Goal: Task Accomplishment & Management: Manage account settings

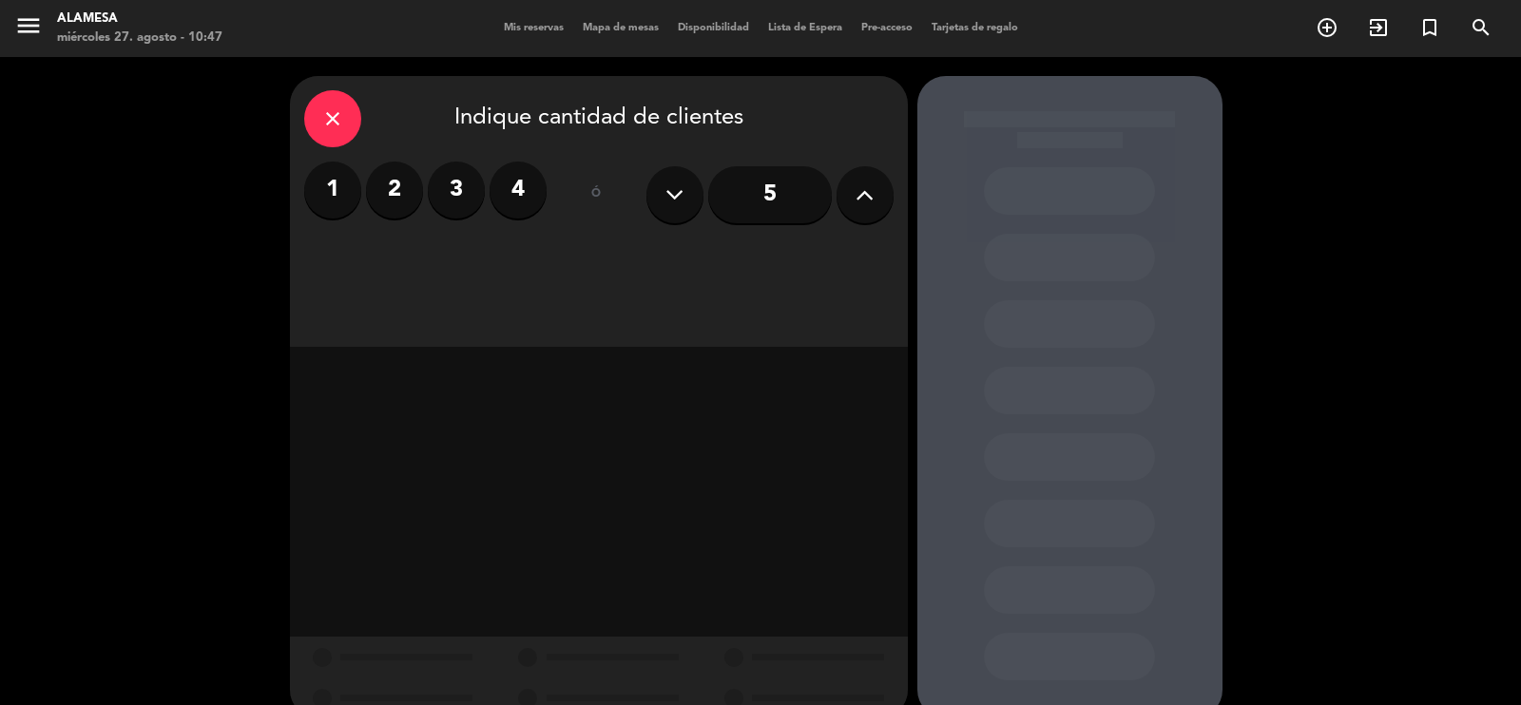
click at [32, 27] on icon "menu" at bounding box center [28, 25] width 29 height 29
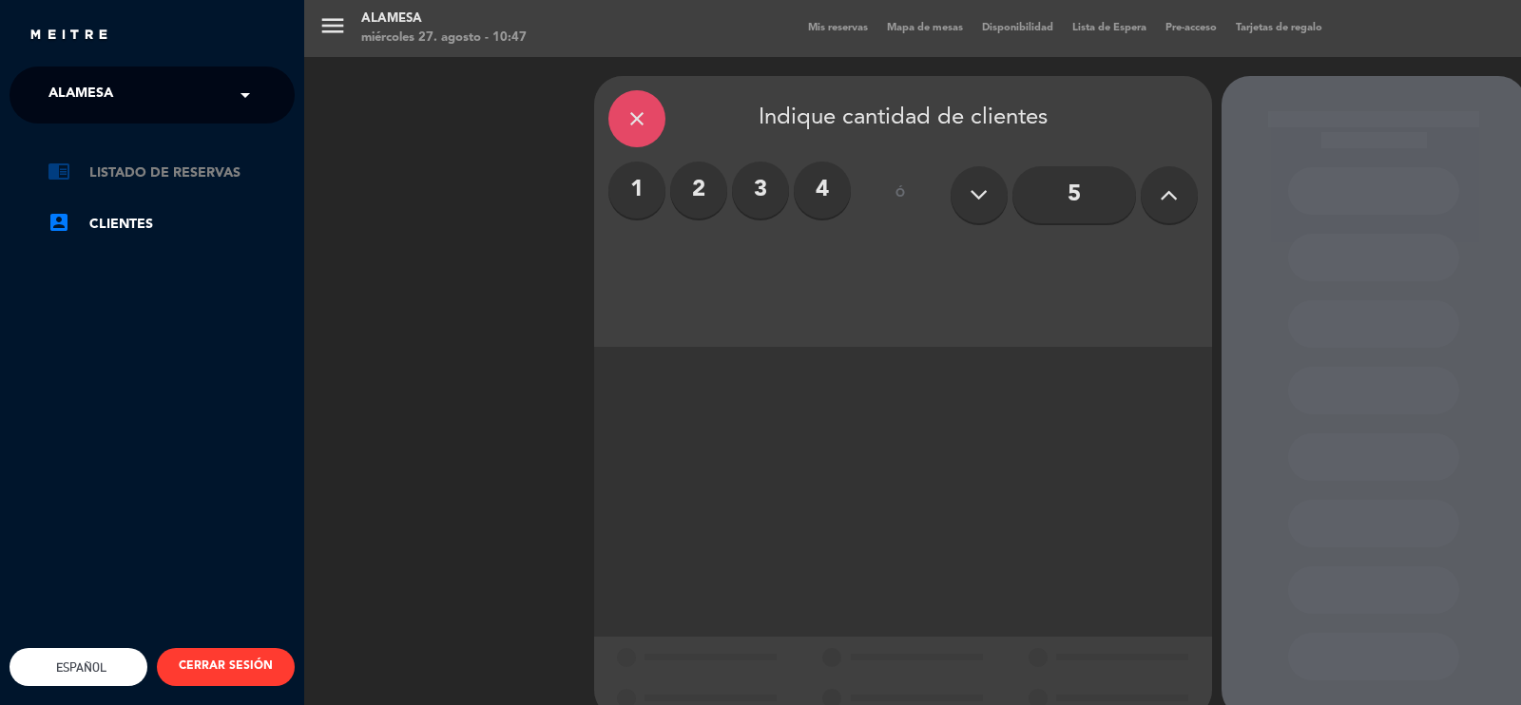
click at [135, 178] on link "chrome_reader_mode Listado de Reservas" at bounding box center [171, 173] width 247 height 23
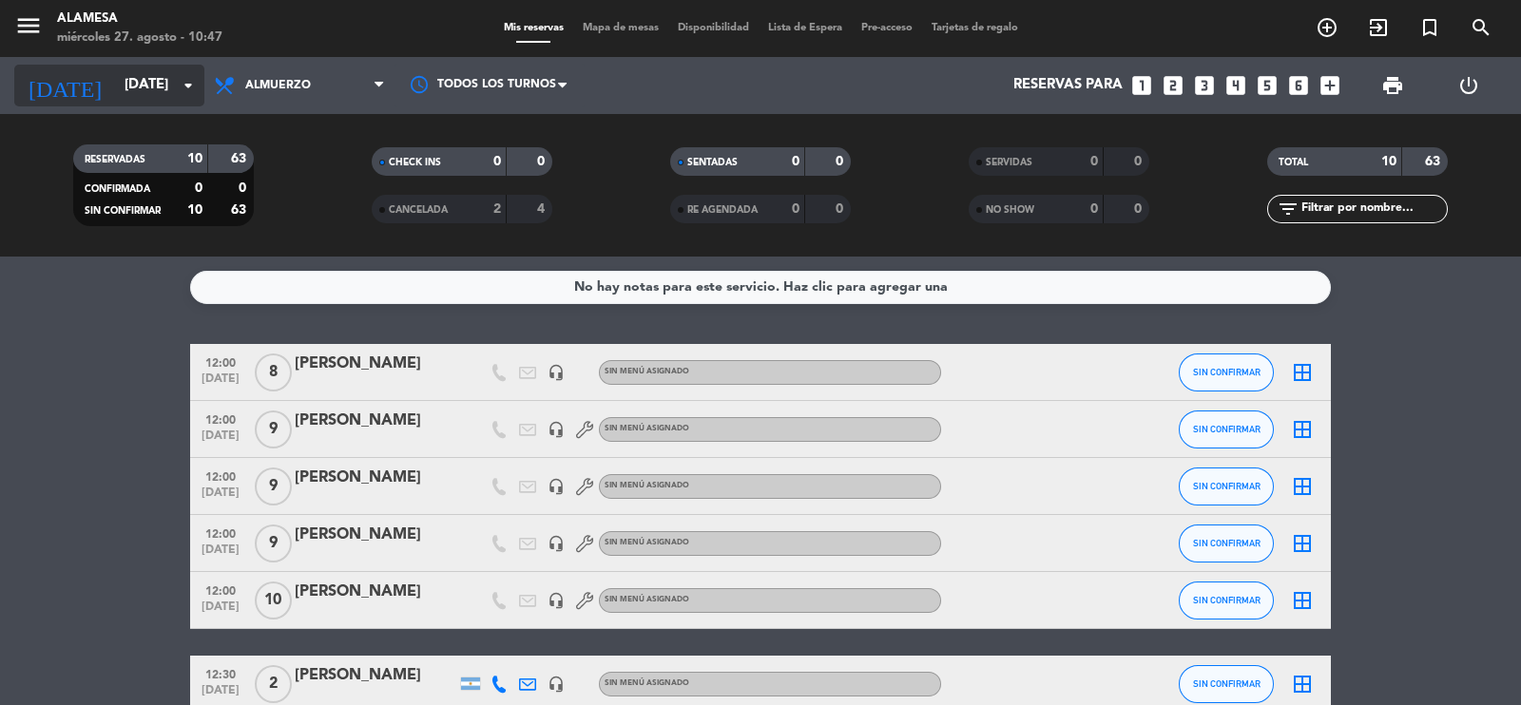
click at [115, 85] on input "[DATE]" at bounding box center [206, 85] width 183 height 36
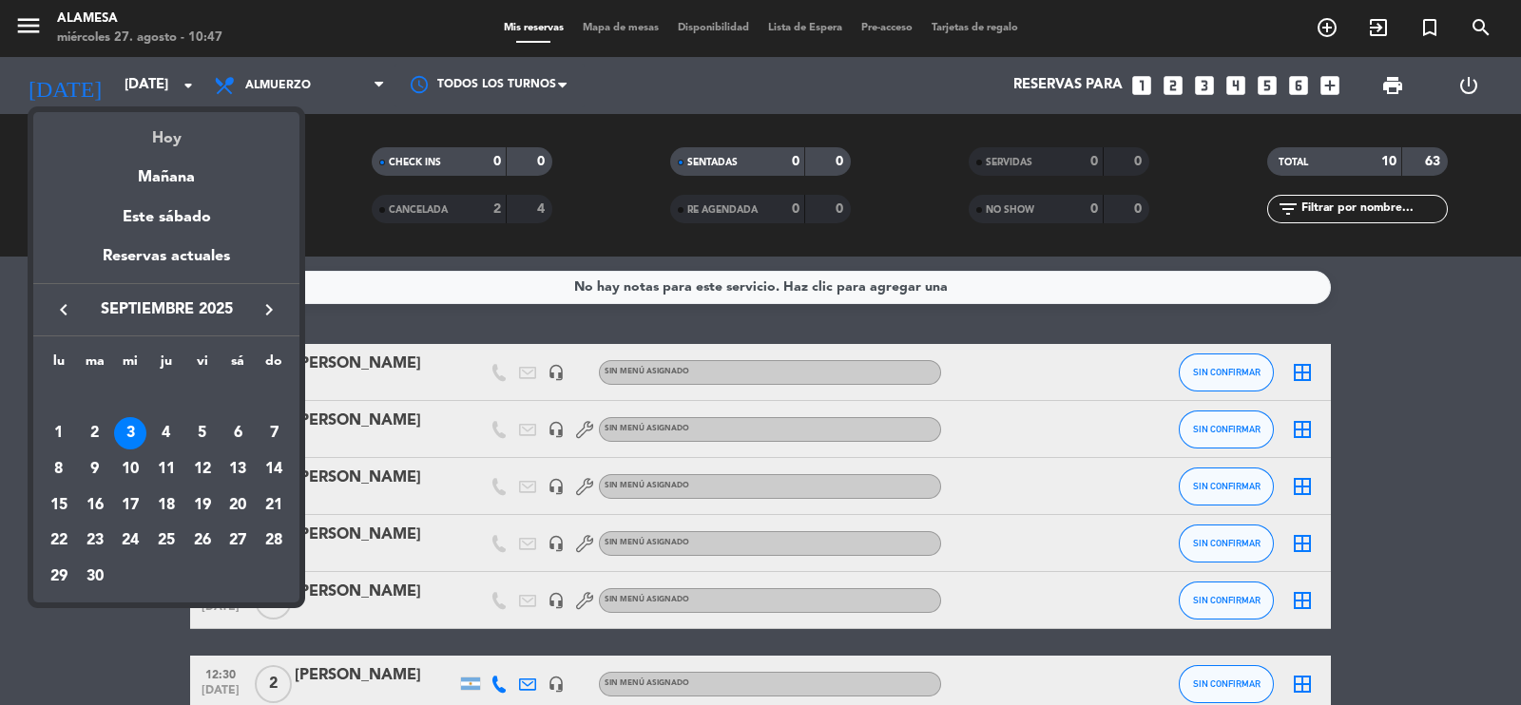
click at [180, 135] on div "Hoy" at bounding box center [166, 131] width 266 height 39
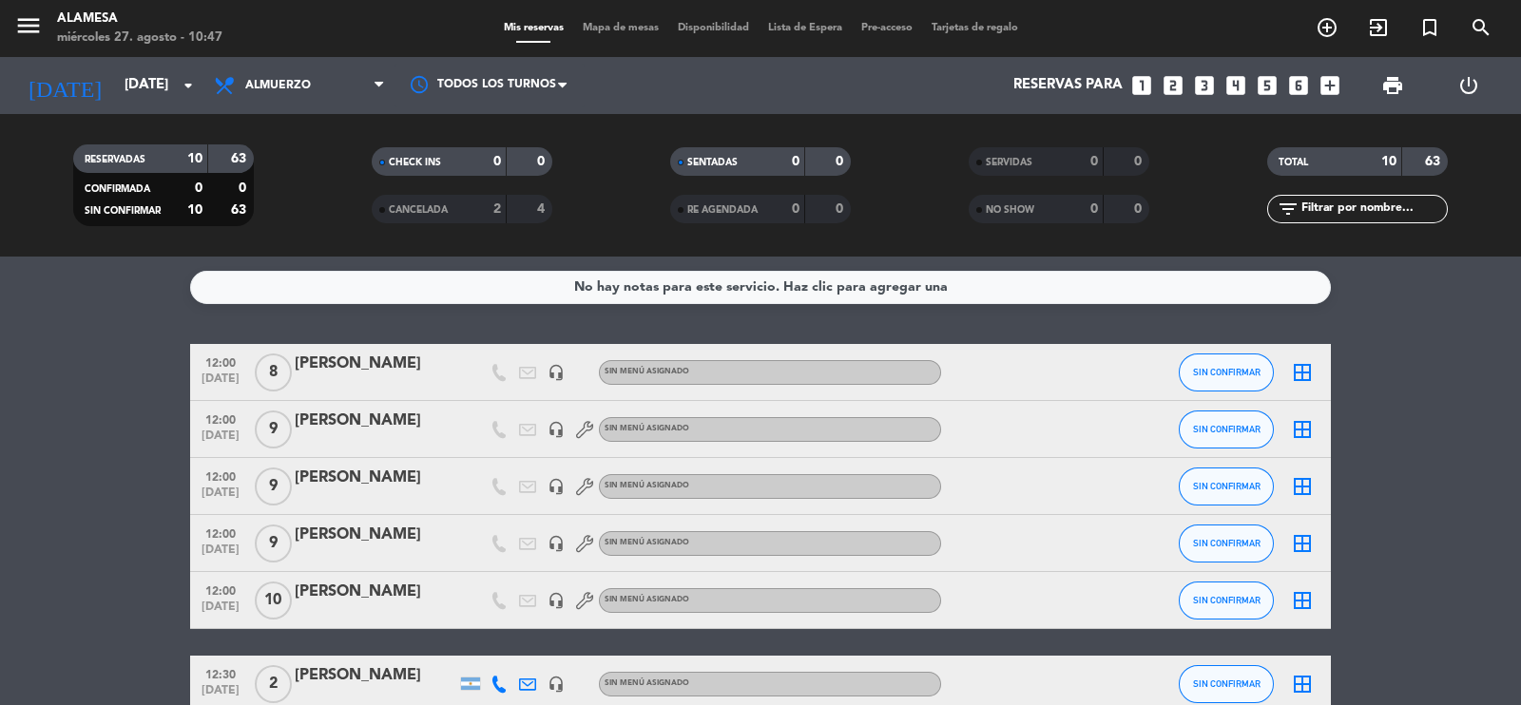
type input "mié. 27 ago."
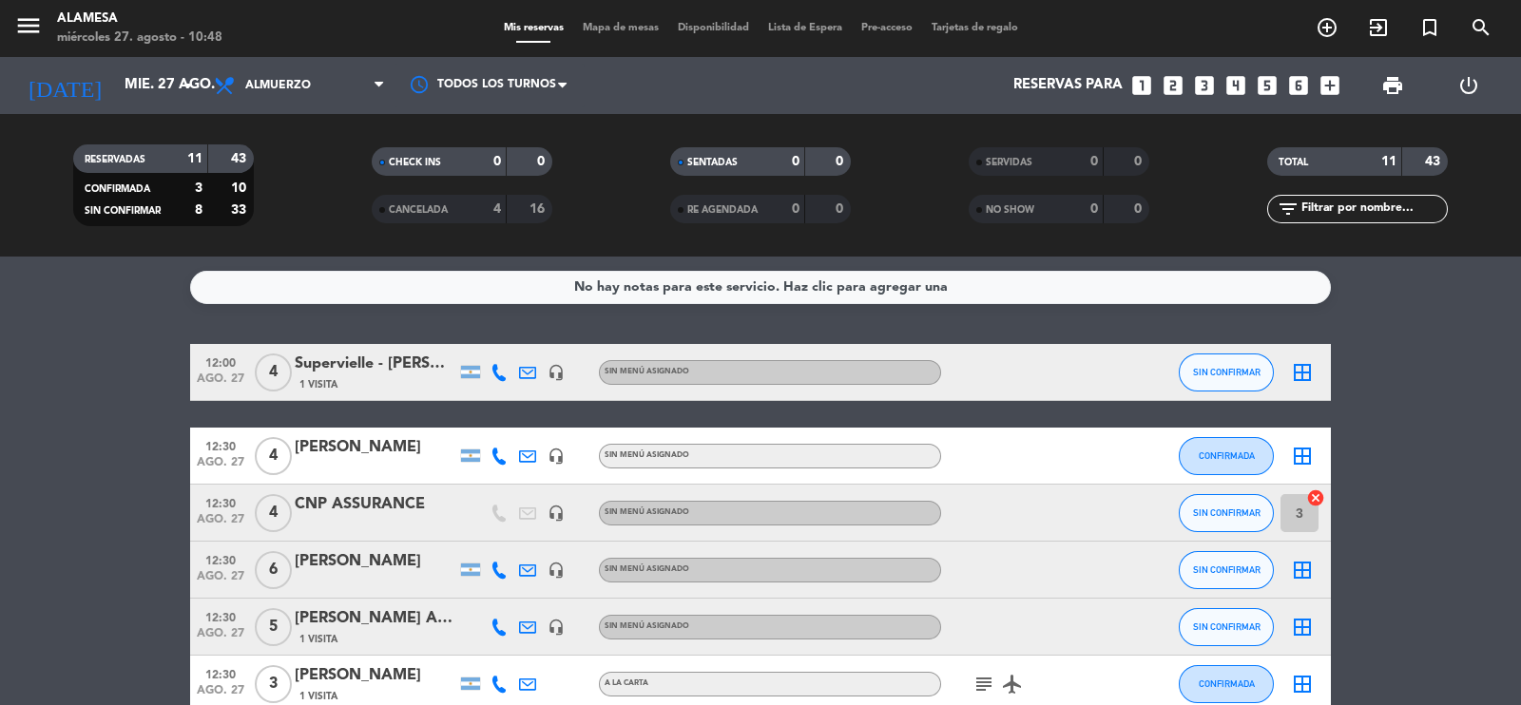
click at [60, 330] on div "No hay notas para este servicio. Haz clic para agregar una 12:00 [DATE] 4 Super…" at bounding box center [760, 481] width 1521 height 449
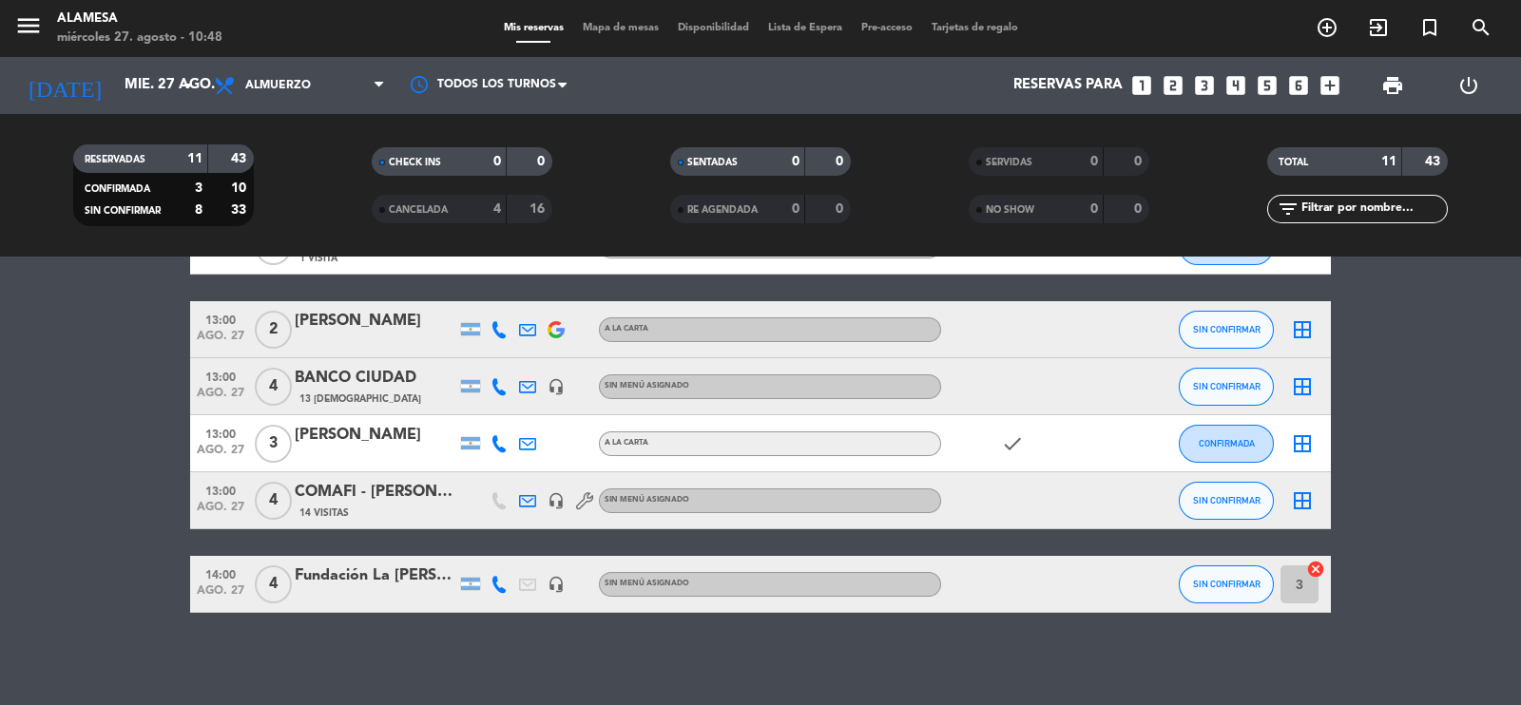
scroll to position [441, 0]
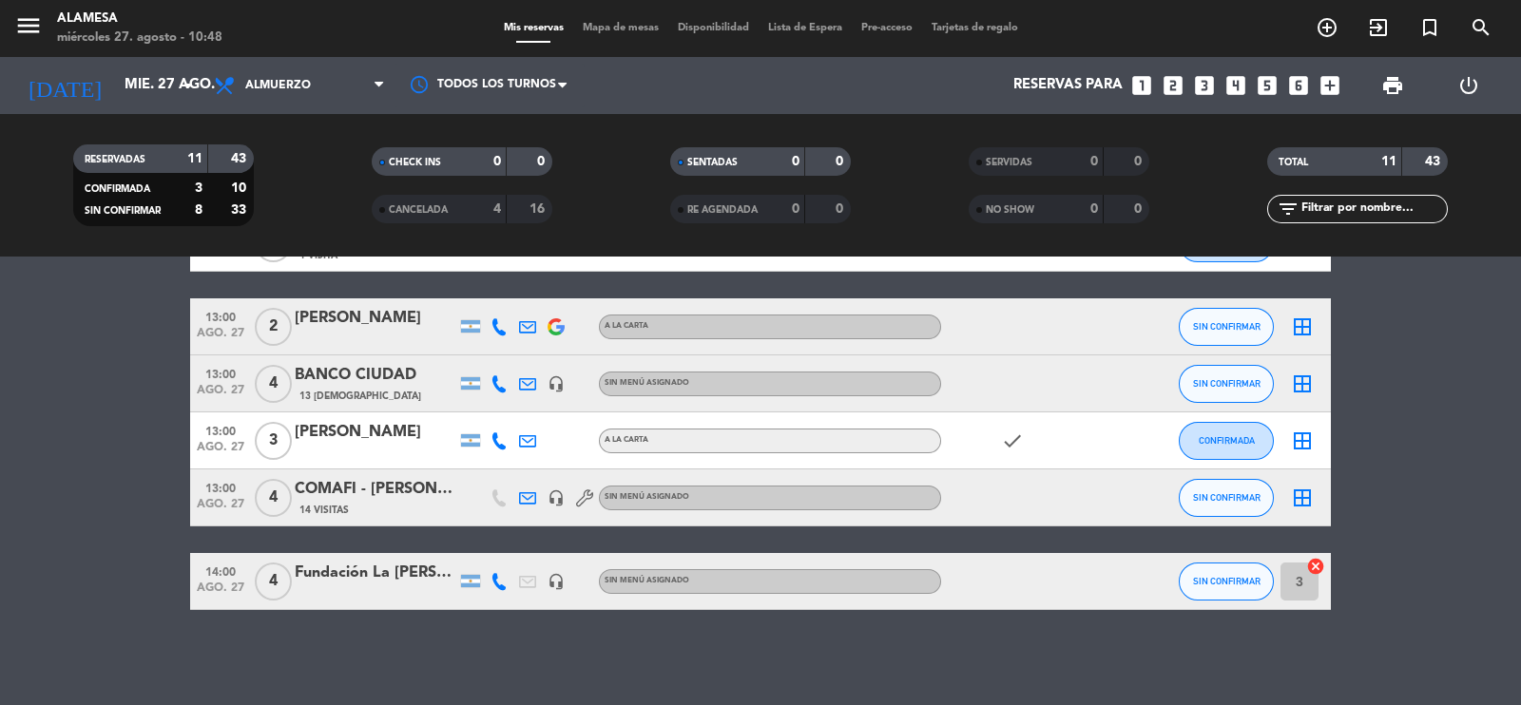
click at [395, 389] on div "13 [DEMOGRAPHIC_DATA]" at bounding box center [376, 396] width 162 height 16
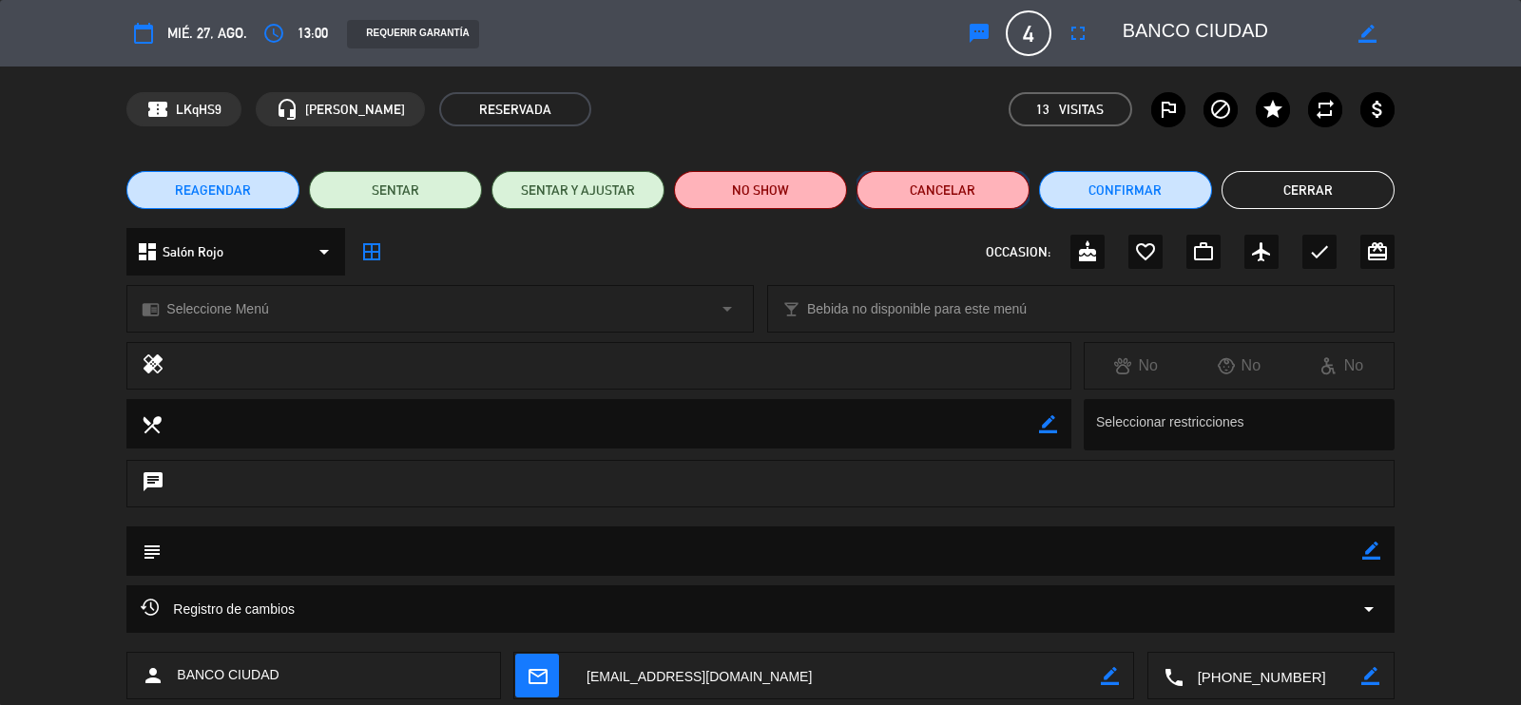
click at [913, 197] on button "Cancelar" at bounding box center [943, 190] width 173 height 38
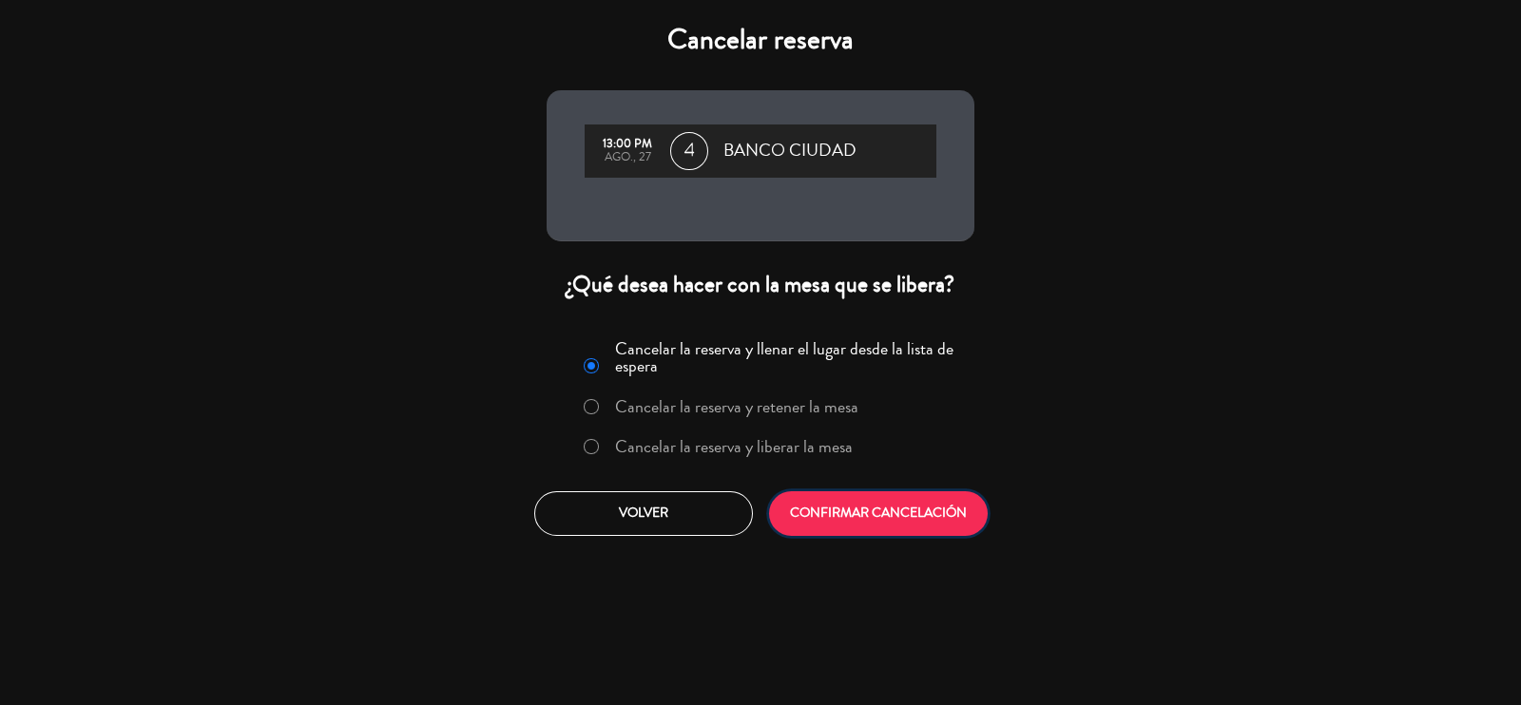
click at [811, 521] on button "CONFIRMAR CANCELACIÓN" at bounding box center [878, 513] width 219 height 45
